Goal: Task Accomplishment & Management: Manage account settings

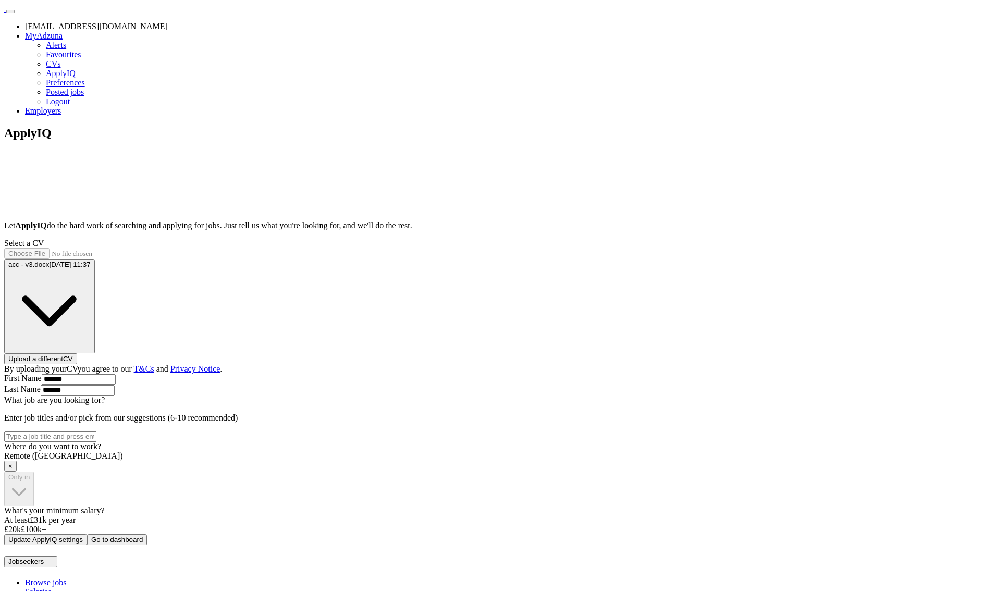
click at [13, 470] on span "×" at bounding box center [10, 466] width 4 height 8
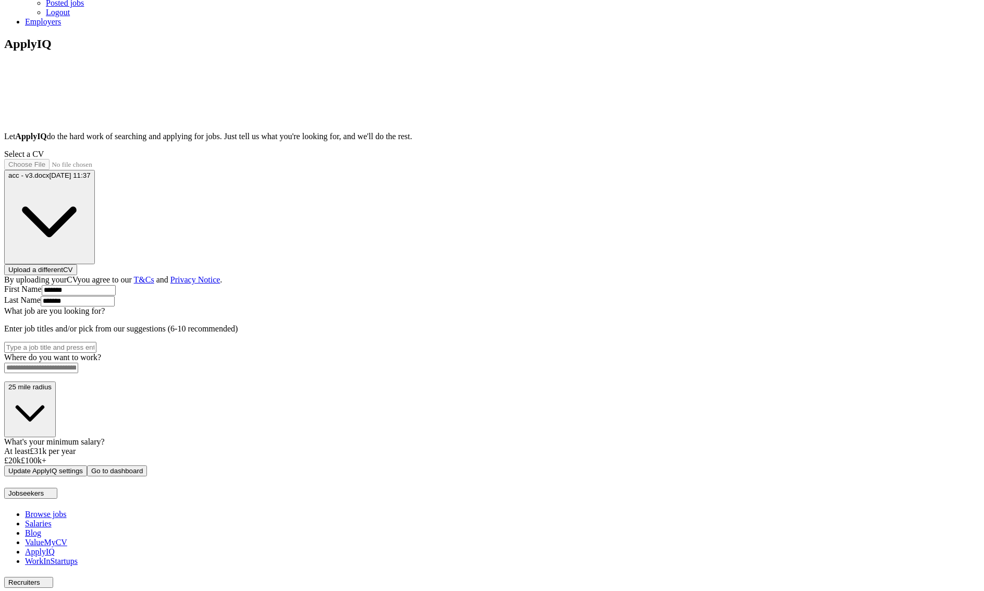
scroll to position [121, 0]
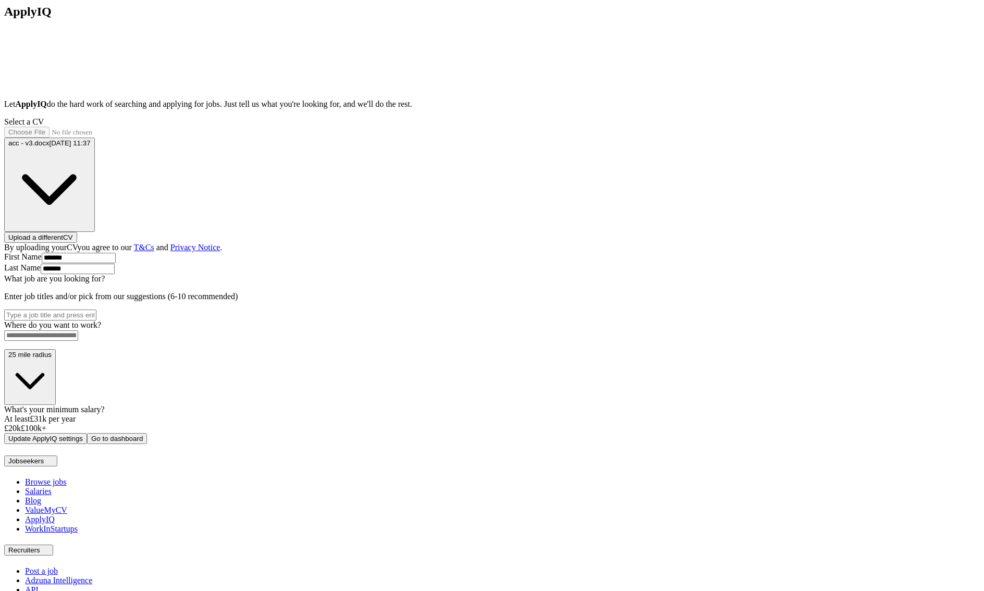
click at [747, 362] on div "ApplyIQ Let ApplyIQ do the hard work of searching and applying for jobs. Just t…" at bounding box center [491, 224] width 975 height 439
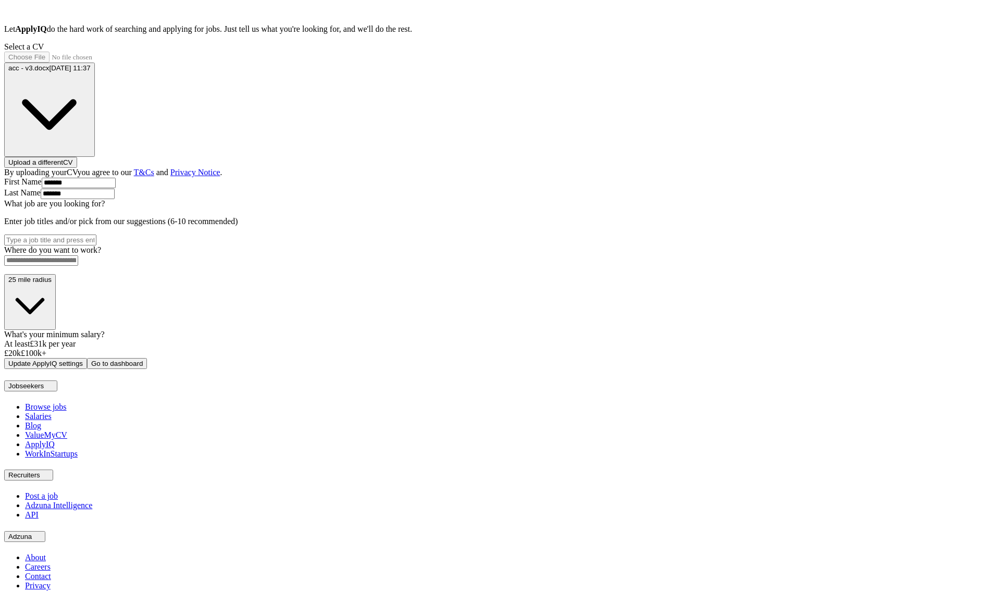
scroll to position [289, 0]
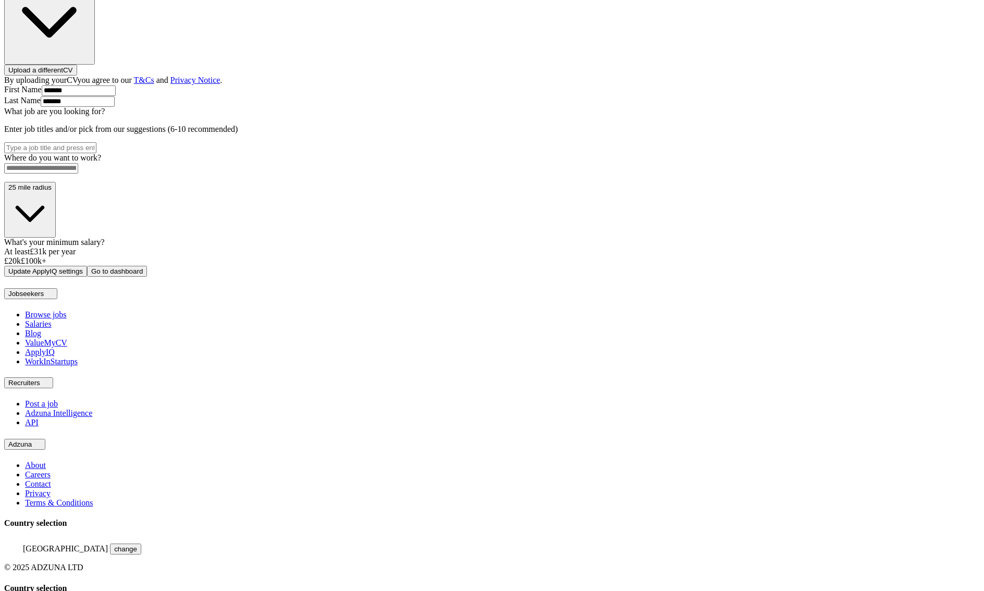
drag, startPoint x: 760, startPoint y: 241, endPoint x: 710, endPoint y: 259, distance: 53.2
click at [759, 241] on div "ApplyIQ Let ApplyIQ do the hard work of searching and applying for jobs. Just t…" at bounding box center [491, 56] width 975 height 439
click at [78, 174] on input at bounding box center [41, 168] width 74 height 10
click at [702, 277] on div "ApplyIQ Let ApplyIQ do the hard work of searching and applying for jobs. Just t…" at bounding box center [491, 56] width 975 height 439
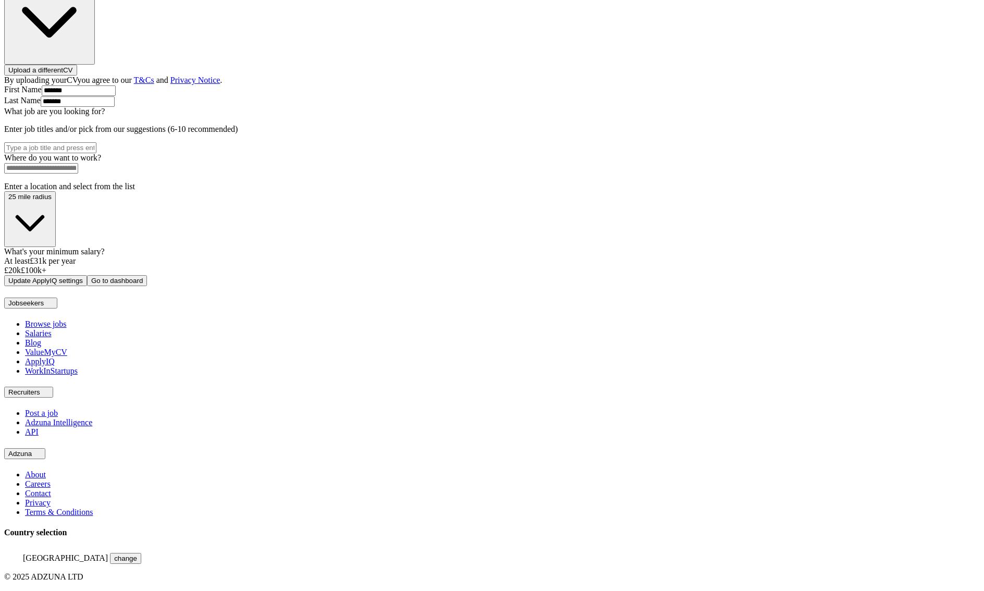
click at [78, 174] on input at bounding box center [41, 168] width 74 height 10
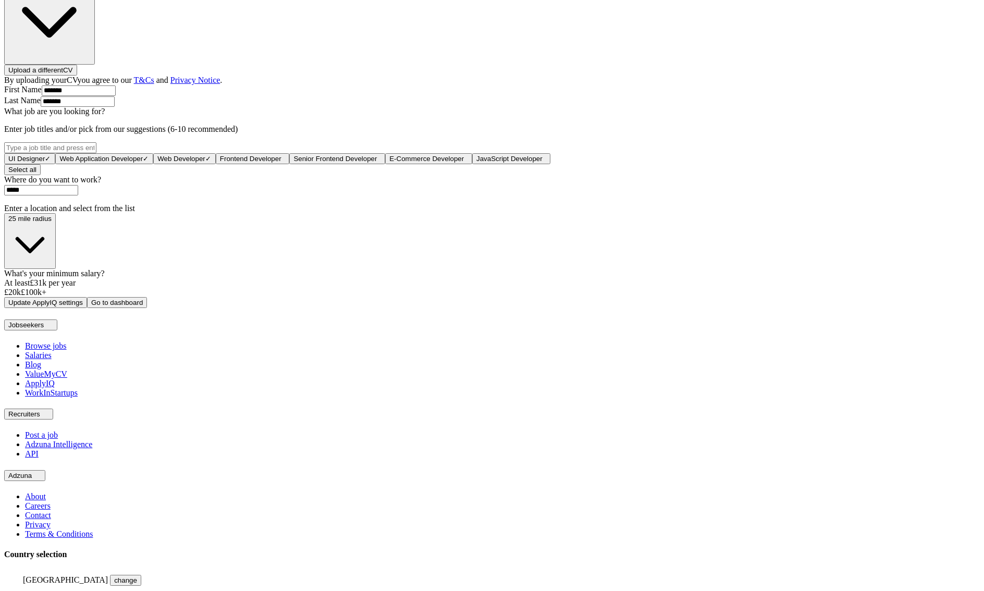
type input "******"
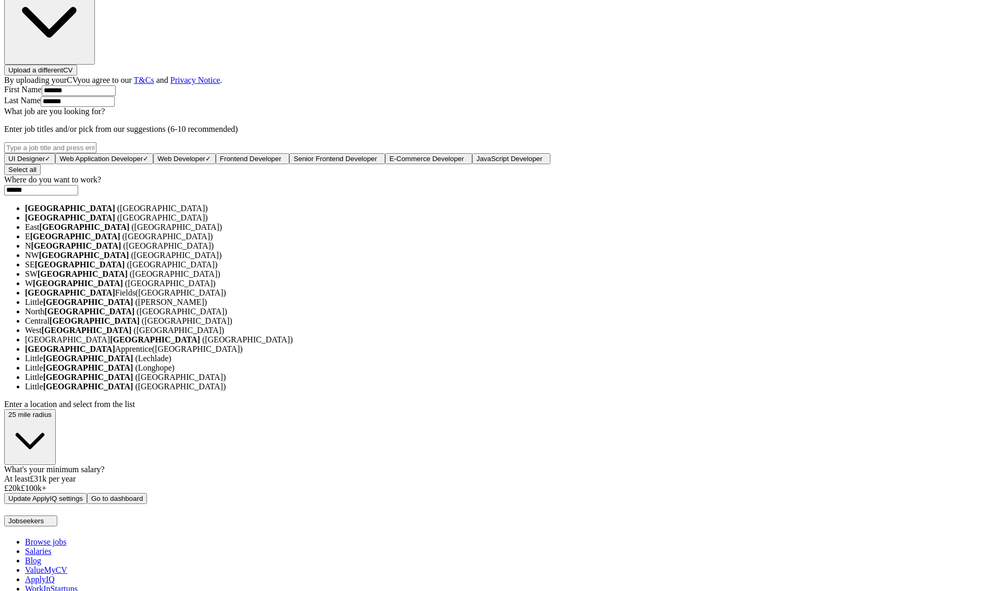
click at [409, 213] on li "London (UK)" at bounding box center [502, 208] width 955 height 9
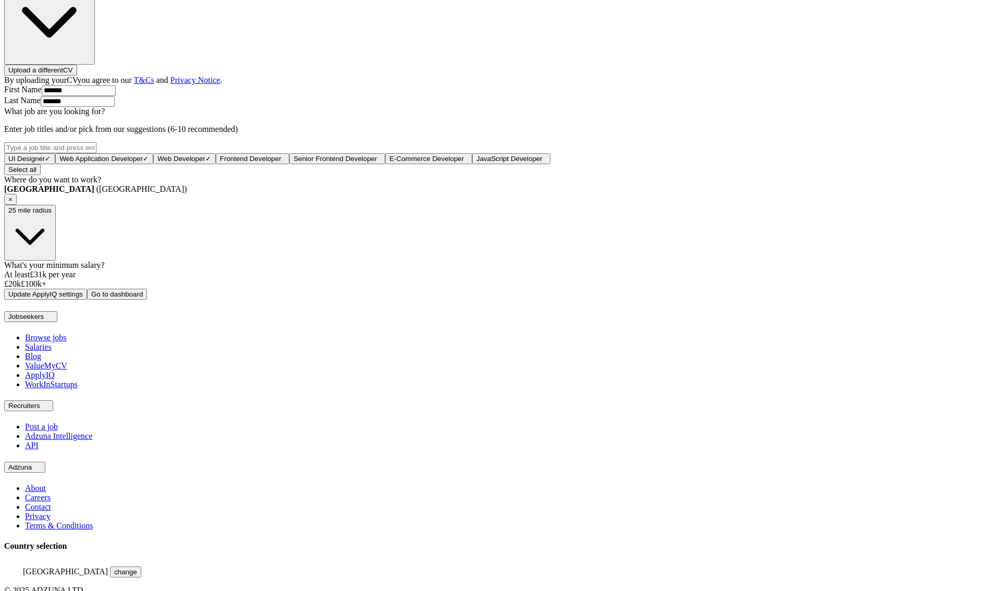
click at [267, 300] on div "ApplyIQ Let ApplyIQ do the hard work of searching and applying for jobs. Just t…" at bounding box center [491, 68] width 975 height 462
click at [87, 300] on button "Update ApplyIQ settings" at bounding box center [45, 294] width 83 height 11
